Goal: Information Seeking & Learning: Learn about a topic

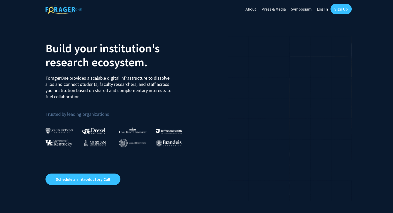
click at [322, 11] on link "Log In" at bounding box center [322, 9] width 16 height 18
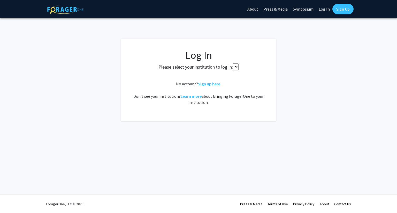
select select
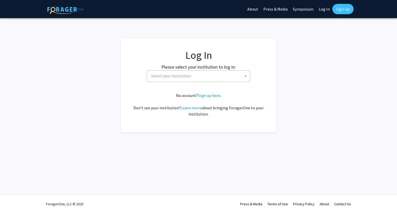
click at [224, 81] on span "Select your institution" at bounding box center [199, 76] width 101 height 11
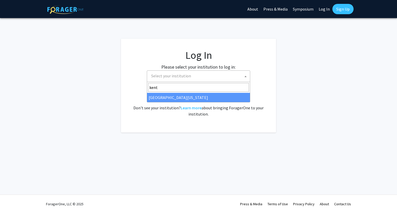
type input "kent"
select select "13"
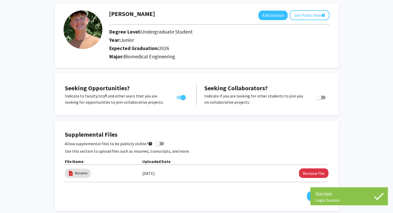
scroll to position [25, 0]
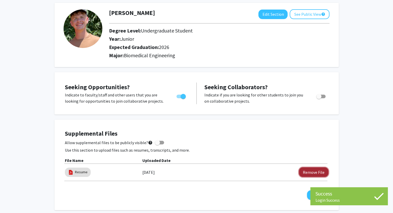
click at [318, 172] on button "Remove File" at bounding box center [313, 173] width 29 height 10
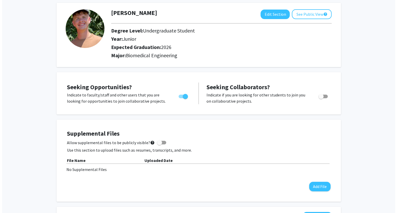
scroll to position [49, 0]
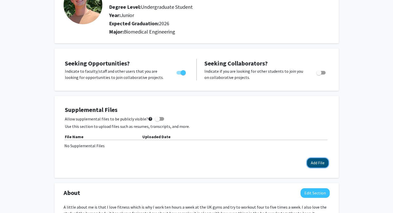
click at [322, 163] on button "Add File" at bounding box center [317, 163] width 21 height 10
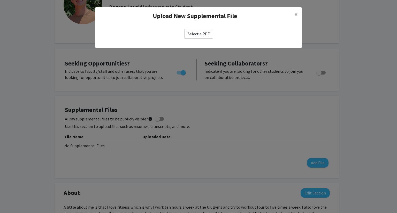
click at [206, 35] on label "Select a PDF" at bounding box center [198, 34] width 29 height 10
click at [0, 0] on input "Select a PDF" at bounding box center [0, 0] width 0 height 0
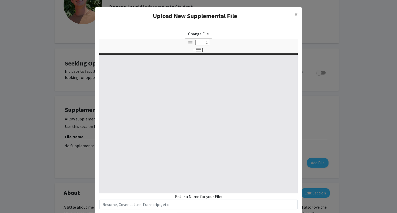
select select "custom"
type input "0"
select select "custom"
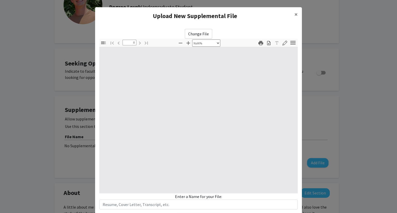
type input "1"
select select "auto"
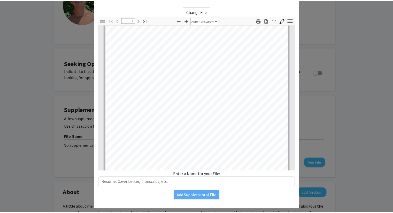
scroll to position [23, 0]
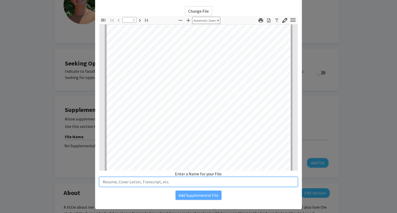
click at [197, 181] on input "text" at bounding box center [198, 182] width 198 height 10
type input "Resume"
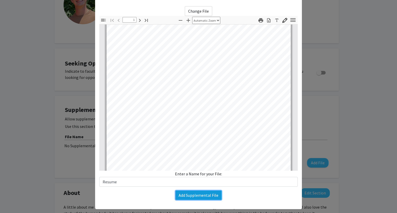
click at [197, 195] on button "Add Supplemental File" at bounding box center [198, 195] width 46 height 9
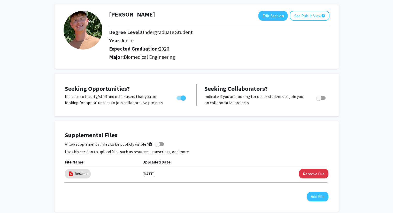
scroll to position [0, 0]
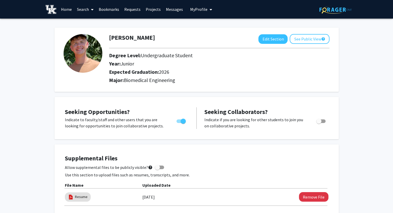
click at [86, 10] on link "Search" at bounding box center [85, 9] width 22 height 18
click at [68, 11] on link "Home" at bounding box center [66, 9] width 16 height 18
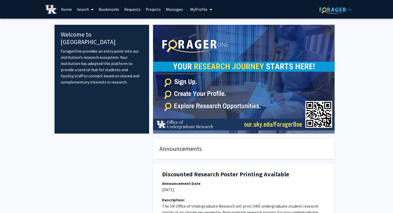
click at [149, 10] on link "Projects" at bounding box center [153, 9] width 20 height 18
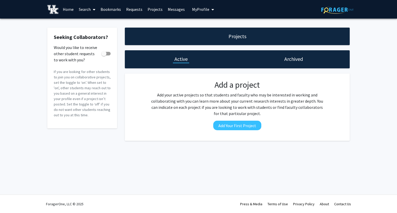
click at [134, 10] on link "Requests" at bounding box center [133, 9] width 21 height 18
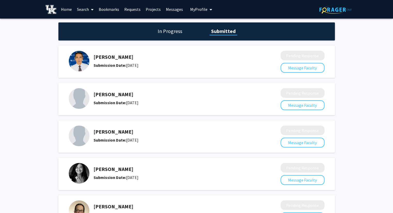
click at [112, 9] on link "Bookmarks" at bounding box center [109, 9] width 26 height 18
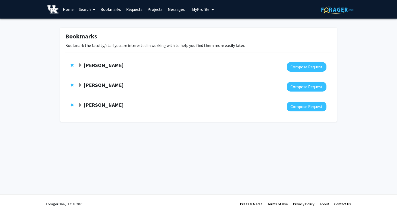
click at [141, 5] on link "Requests" at bounding box center [133, 9] width 21 height 18
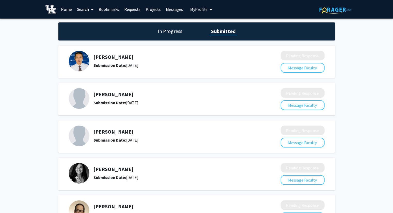
click at [109, 7] on link "Bookmarks" at bounding box center [109, 9] width 26 height 18
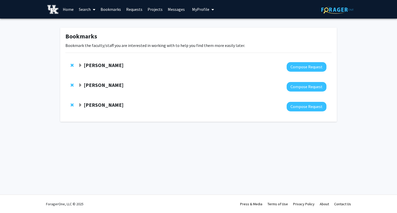
click at [89, 8] on link "Search" at bounding box center [87, 9] width 22 height 18
click at [94, 23] on span "Faculty/Staff" at bounding box center [95, 24] width 38 height 10
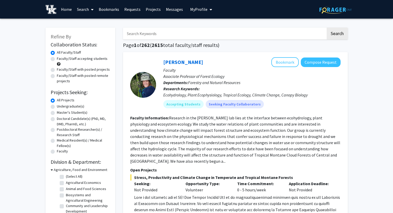
click at [57, 59] on label "Faculty/Staff accepting students" at bounding box center [82, 58] width 51 height 5
click at [57, 59] on input "Faculty/Staff accepting students" at bounding box center [58, 57] width 3 height 3
radio input "true"
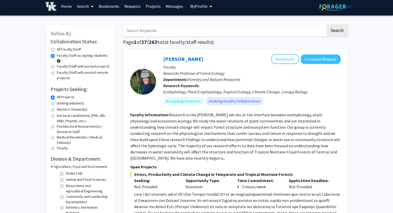
click at [57, 103] on label "Undergraduate(s)" at bounding box center [70, 103] width 27 height 5
click at [57, 103] on input "Undergraduate(s)" at bounding box center [58, 102] width 3 height 3
radio input "true"
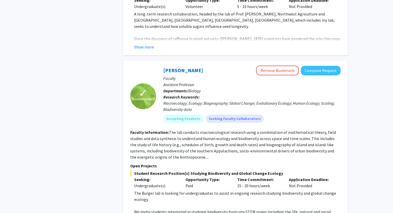
scroll to position [254, 0]
click at [277, 67] on button "Remove Bookmark" at bounding box center [277, 71] width 43 height 10
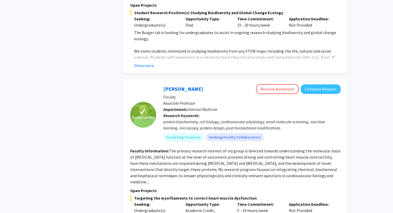
scroll to position [416, 0]
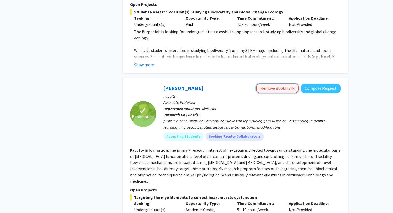
click at [287, 83] on button "Remove Bookmark" at bounding box center [277, 88] width 43 height 10
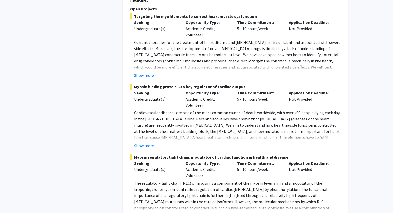
scroll to position [597, 0]
click at [142, 143] on button "Show more" at bounding box center [144, 146] width 20 height 6
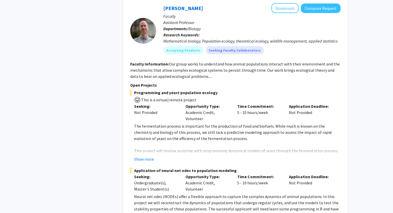
scroll to position [1071, 0]
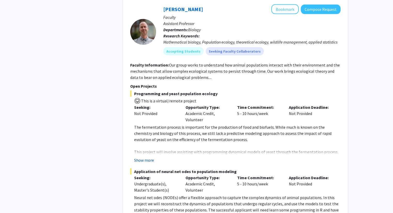
click at [145, 157] on button "Show more" at bounding box center [144, 160] width 20 height 6
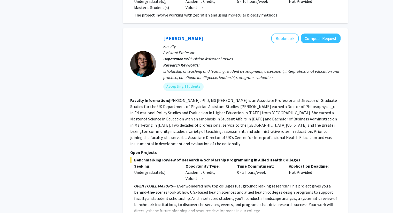
scroll to position [2130, 0]
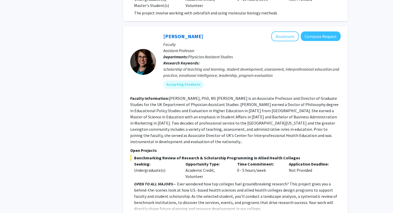
click at [146, 213] on button "Show more" at bounding box center [144, 217] width 20 height 6
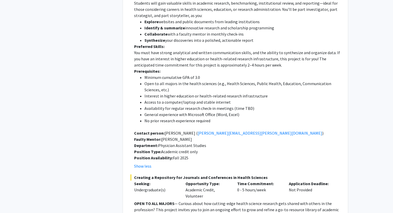
scroll to position [2359, 0]
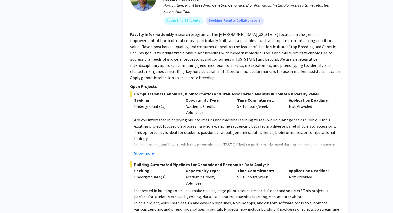
scroll to position [2815, 0]
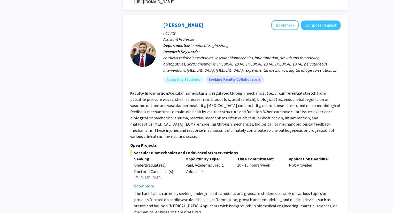
scroll to position [819, 0]
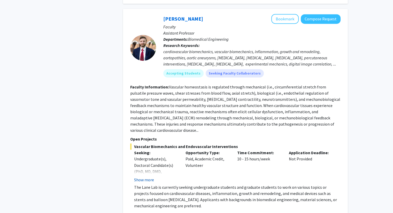
click at [144, 177] on button "Show more" at bounding box center [144, 180] width 20 height 6
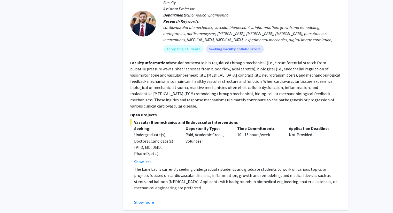
scroll to position [844, 0]
click at [149, 199] on button "Show more" at bounding box center [144, 202] width 20 height 6
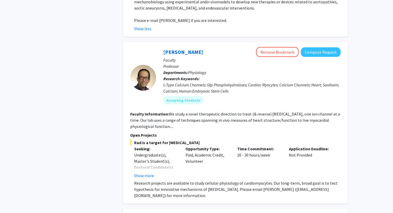
scroll to position [1060, 0]
click at [141, 172] on button "Show more" at bounding box center [144, 175] width 20 height 6
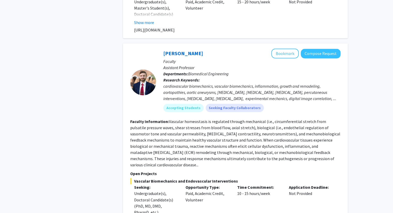
scroll to position [784, 0]
